Goal: Find specific page/section: Find specific page/section

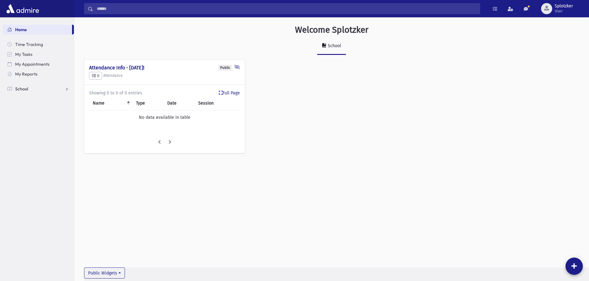
click at [40, 88] on link "School" at bounding box center [37, 89] width 71 height 10
click at [35, 97] on span "Students" at bounding box center [27, 99] width 17 height 6
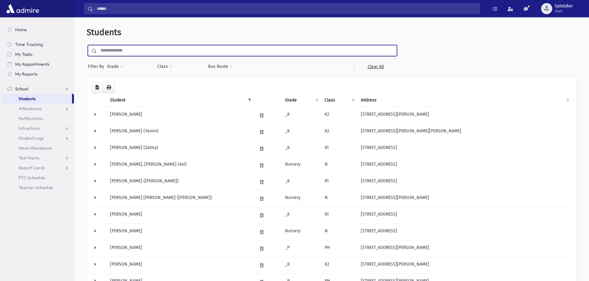
click at [154, 52] on input "text" at bounding box center [247, 50] width 300 height 11
type input "******"
click at [87, 45] on input "submit" at bounding box center [95, 49] width 17 height 8
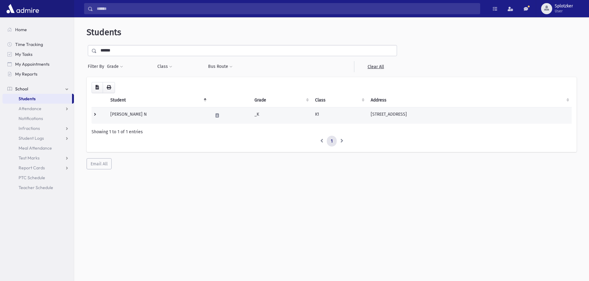
click at [229, 118] on td at bounding box center [230, 115] width 42 height 17
click at [121, 113] on td "[PERSON_NAME] N" at bounding box center [158, 115] width 102 height 17
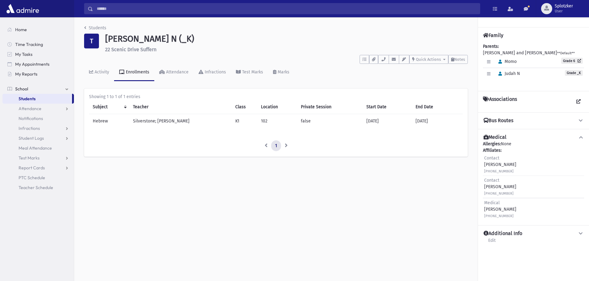
click at [483, 34] on icon at bounding box center [486, 35] width 6 height 5
click at [498, 73] on icon "button" at bounding box center [499, 74] width 3 height 4
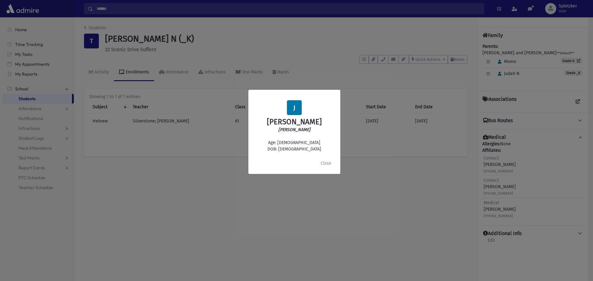
click at [243, 42] on div "J Judah N Tepper Yehuda Age: 4 DOB: 6/27/2021 Close" at bounding box center [296, 140] width 593 height 281
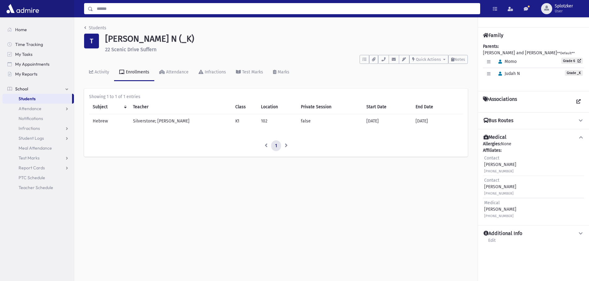
click at [114, 9] on input "Search" at bounding box center [286, 8] width 386 height 11
type input "**********"
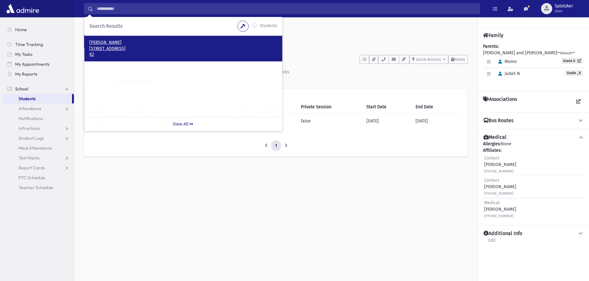
click at [144, 43] on p "Weiss, Dovid" at bounding box center [183, 43] width 188 height 6
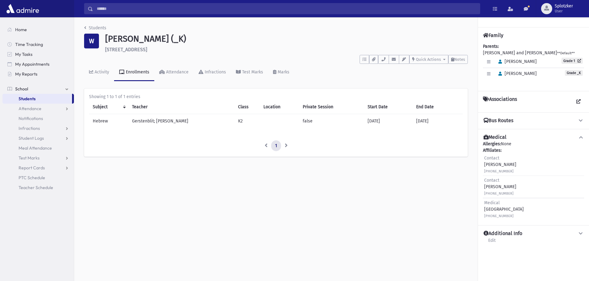
click at [507, 62] on span "Hershy" at bounding box center [515, 61] width 41 height 5
click at [503, 73] on button "button" at bounding box center [499, 74] width 9 height 9
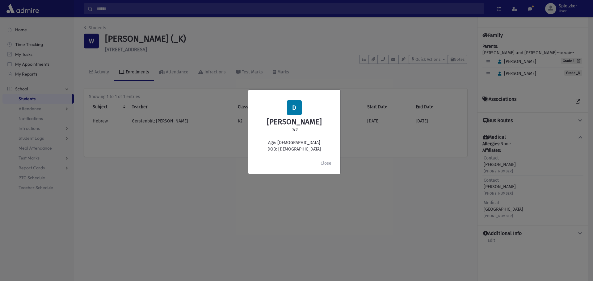
click at [531, 160] on div "D Dovid Weiss דוד Age: 4 DOB: 12/10/2020 Close" at bounding box center [296, 140] width 593 height 281
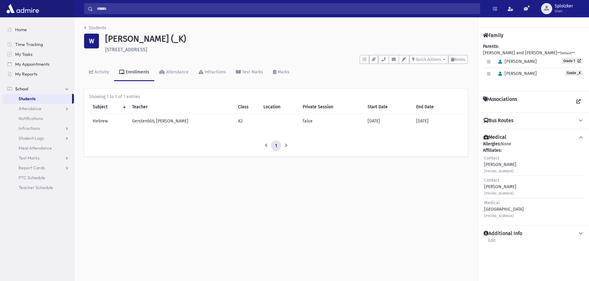
click at [44, 99] on link "Students" at bounding box center [37, 99] width 70 height 10
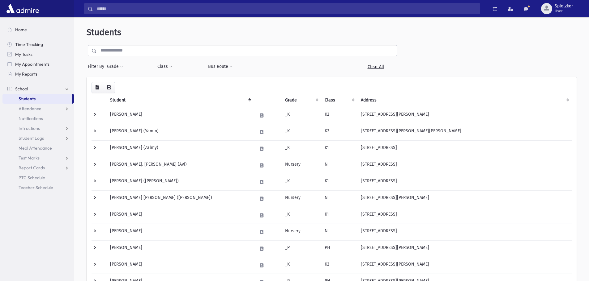
click at [139, 49] on input "text" at bounding box center [247, 50] width 300 height 11
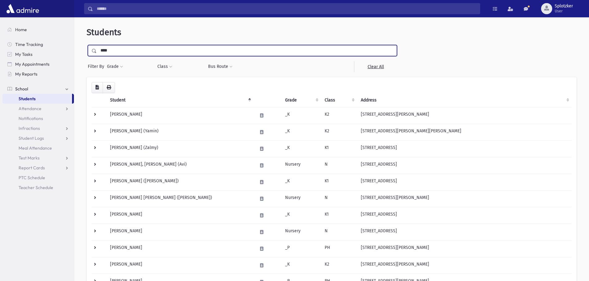
type input "****"
click at [87, 45] on input "submit" at bounding box center [95, 49] width 17 height 8
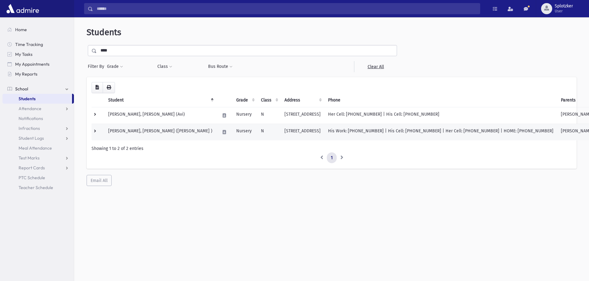
click at [281, 130] on td "[STREET_ADDRESS]" at bounding box center [303, 132] width 44 height 17
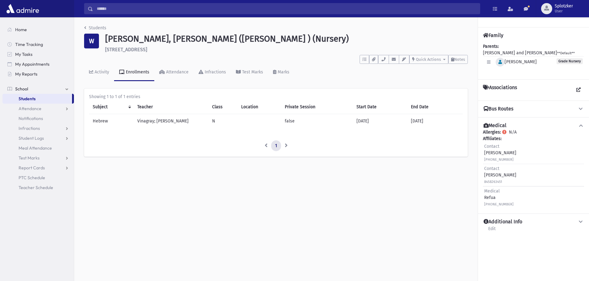
click at [501, 65] on button "button" at bounding box center [499, 62] width 9 height 9
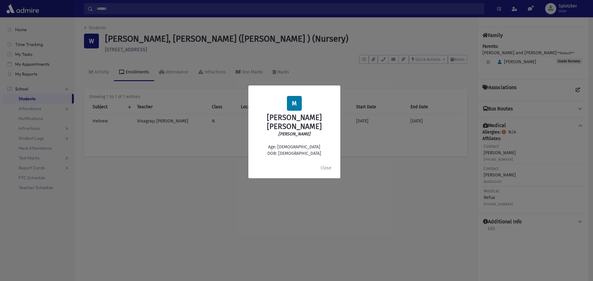
click at [30, 96] on div "M [PERSON_NAME] [PERSON_NAME] [PERSON_NAME] Age: [DEMOGRAPHIC_DATA] DOB: [DEMOG…" at bounding box center [296, 140] width 593 height 281
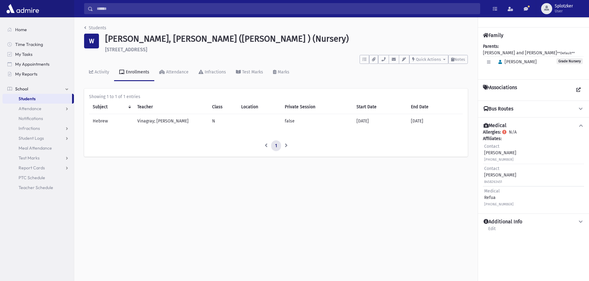
click at [32, 99] on span "Students" at bounding box center [27, 99] width 17 height 6
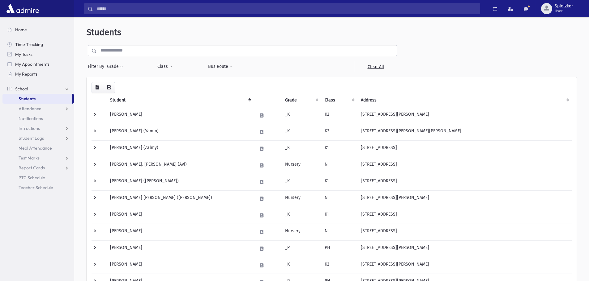
click at [123, 50] on input "text" at bounding box center [247, 50] width 300 height 11
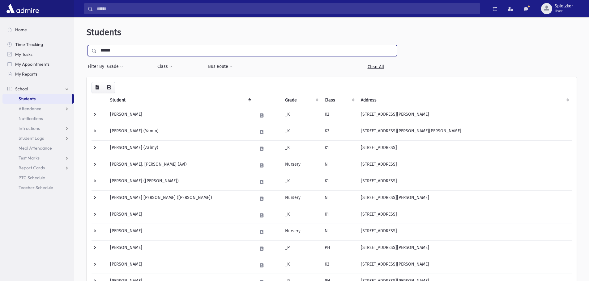
type input "******"
click at [87, 45] on input "submit" at bounding box center [95, 49] width 17 height 8
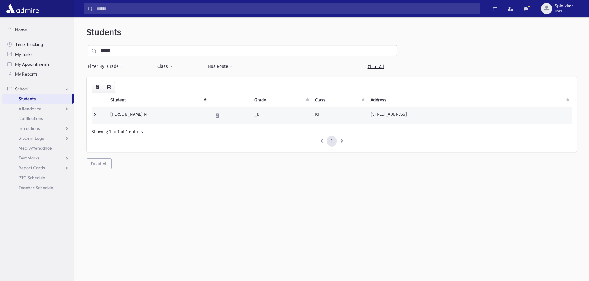
click at [189, 118] on td "Tepper, Judah N" at bounding box center [158, 115] width 102 height 17
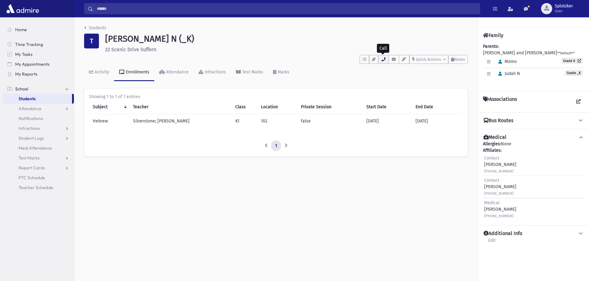
click at [383, 59] on icon "button" at bounding box center [383, 59] width 5 height 4
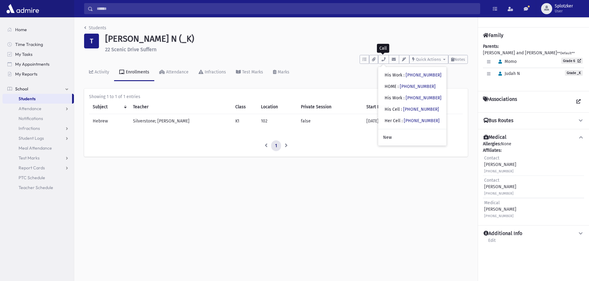
click at [41, 99] on link "Students" at bounding box center [37, 99] width 70 height 10
